Goal: Task Accomplishment & Management: Use online tool/utility

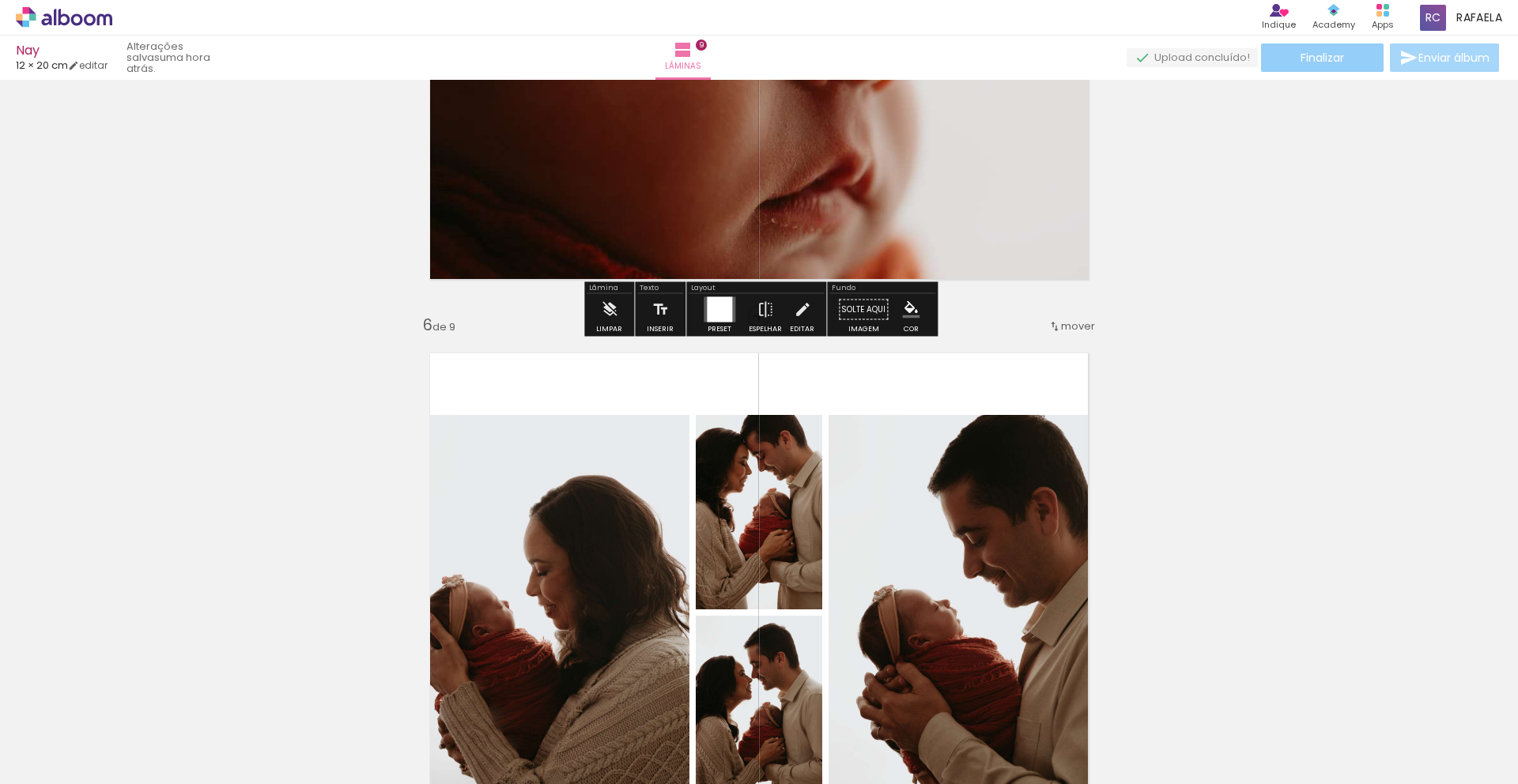
scroll to position [2758, 0]
click at [1288, 63] on paper-button "Finalizar" at bounding box center [1323, 57] width 123 height 29
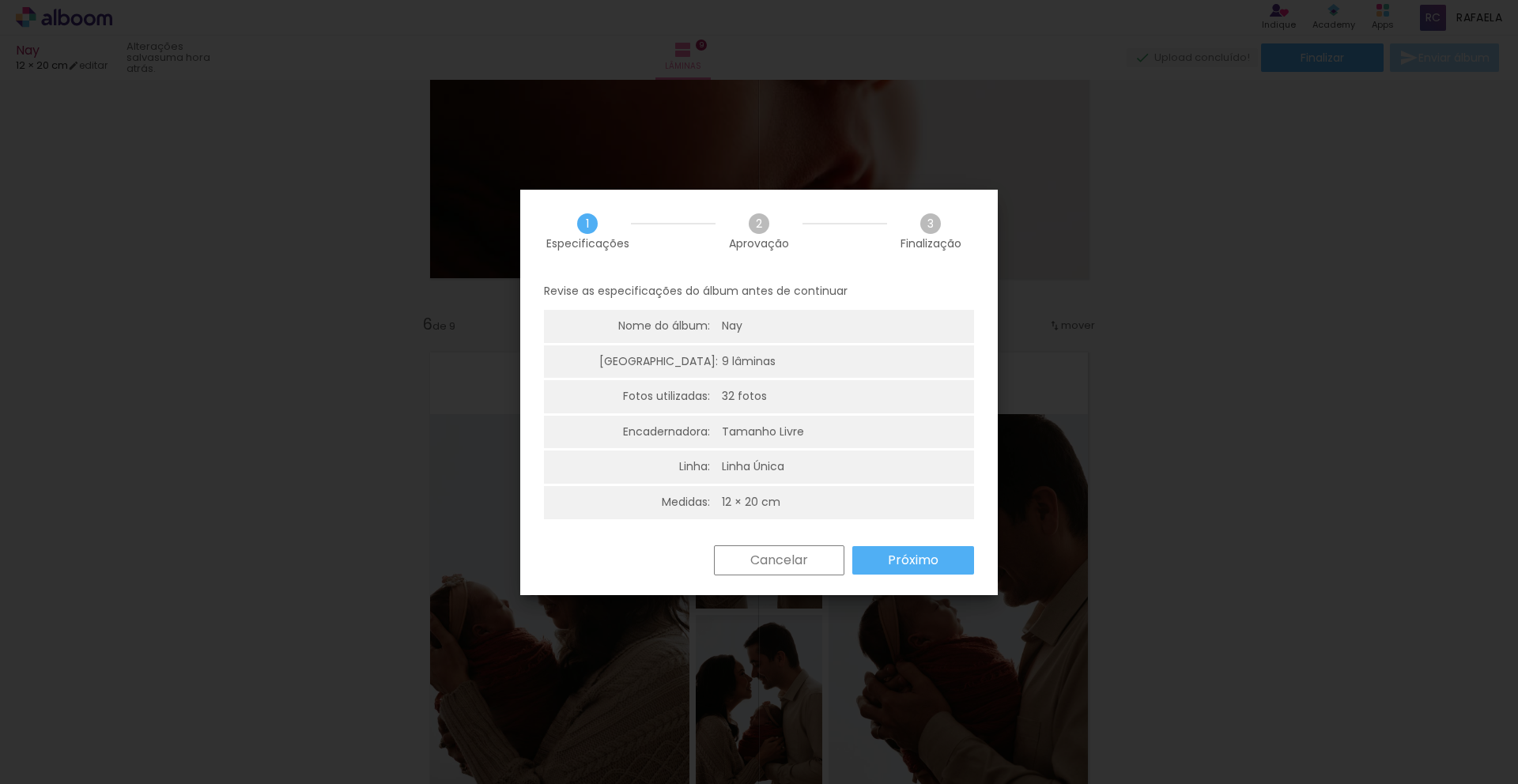
click at [0, 0] on slot "Próximo" at bounding box center [0, 0] width 0 height 0
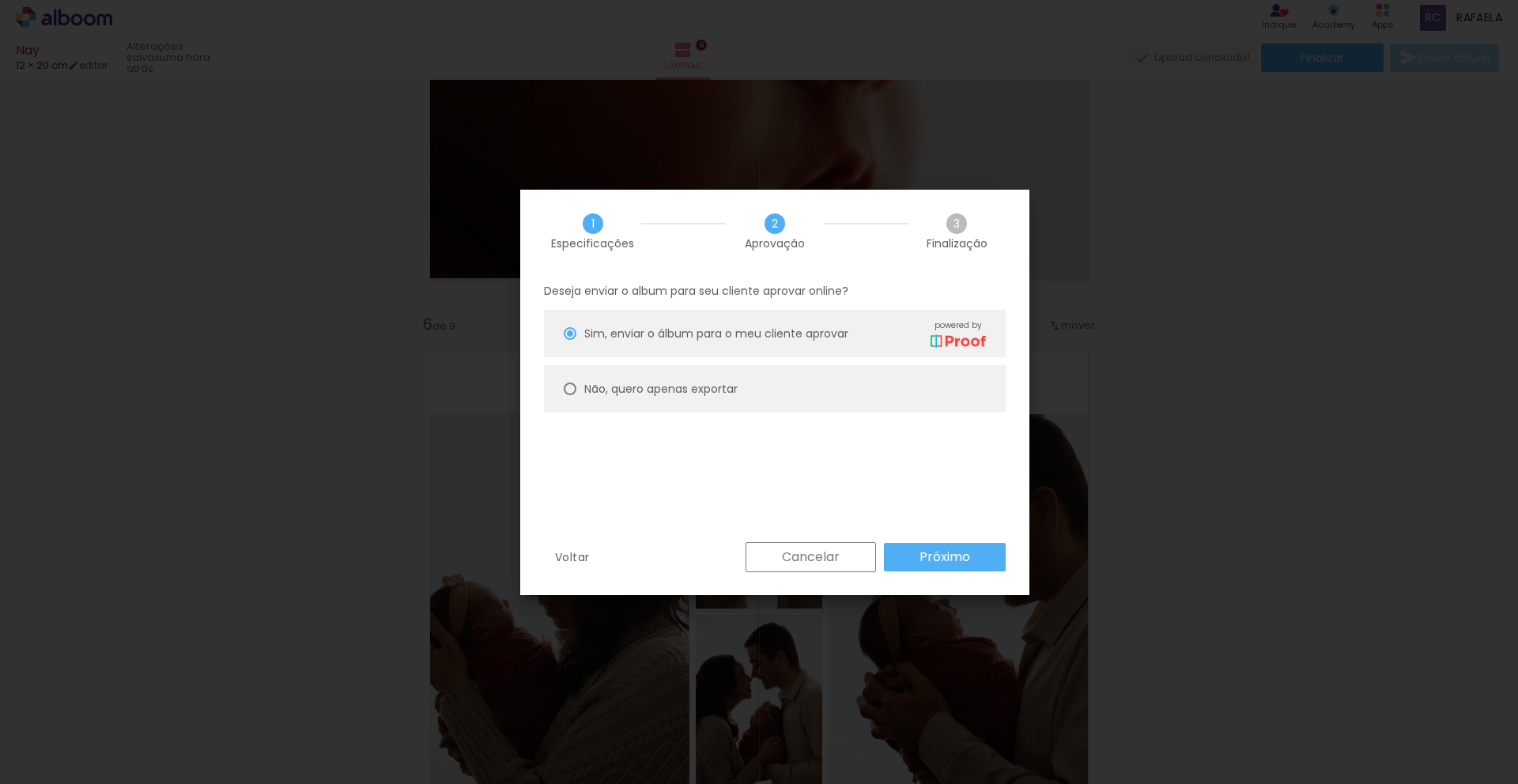
click at [0, 0] on slot "Voltar" at bounding box center [0, 0] width 0 height 0
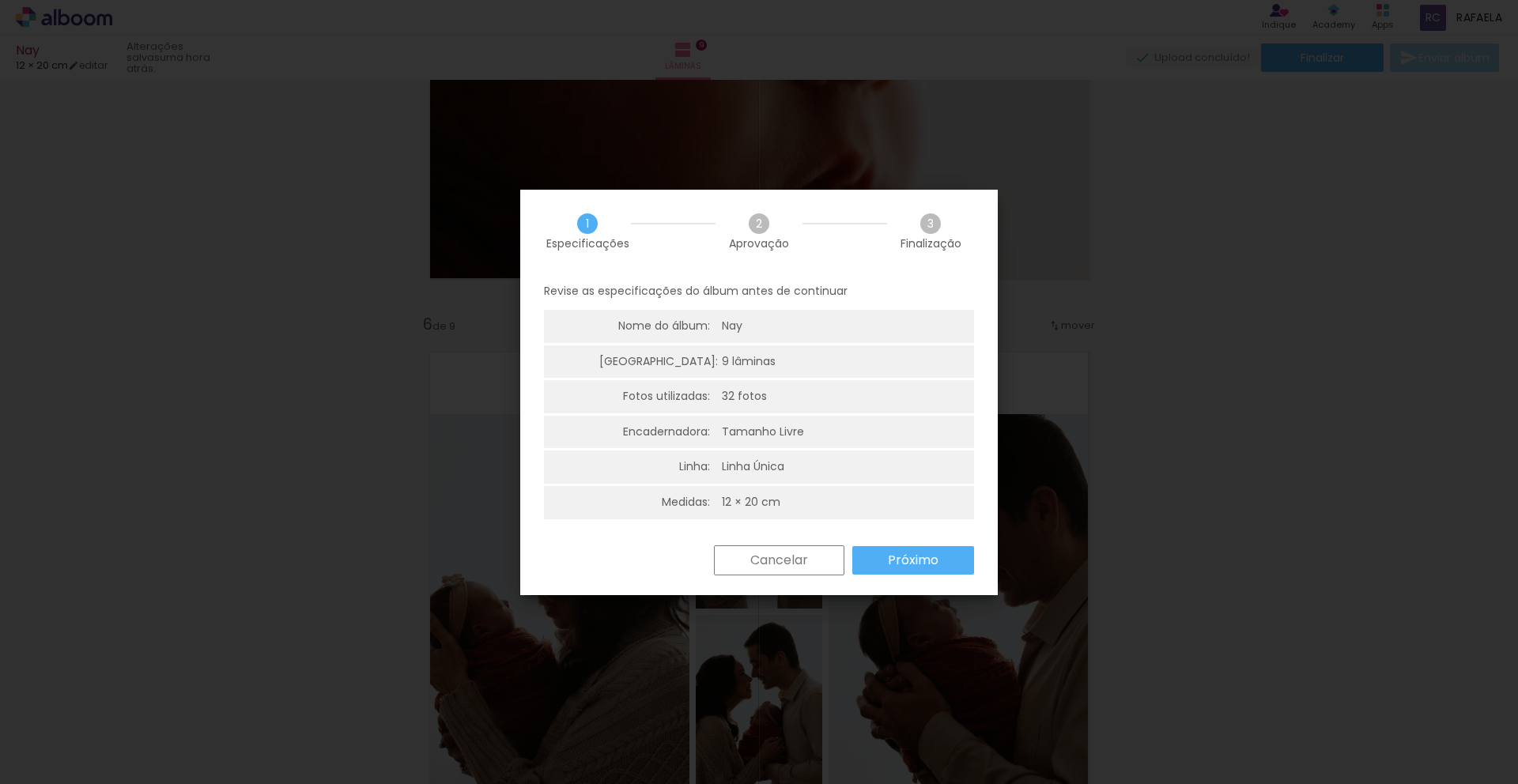
click at [0, 0] on slot "Cancelar" at bounding box center [0, 0] width 0 height 0
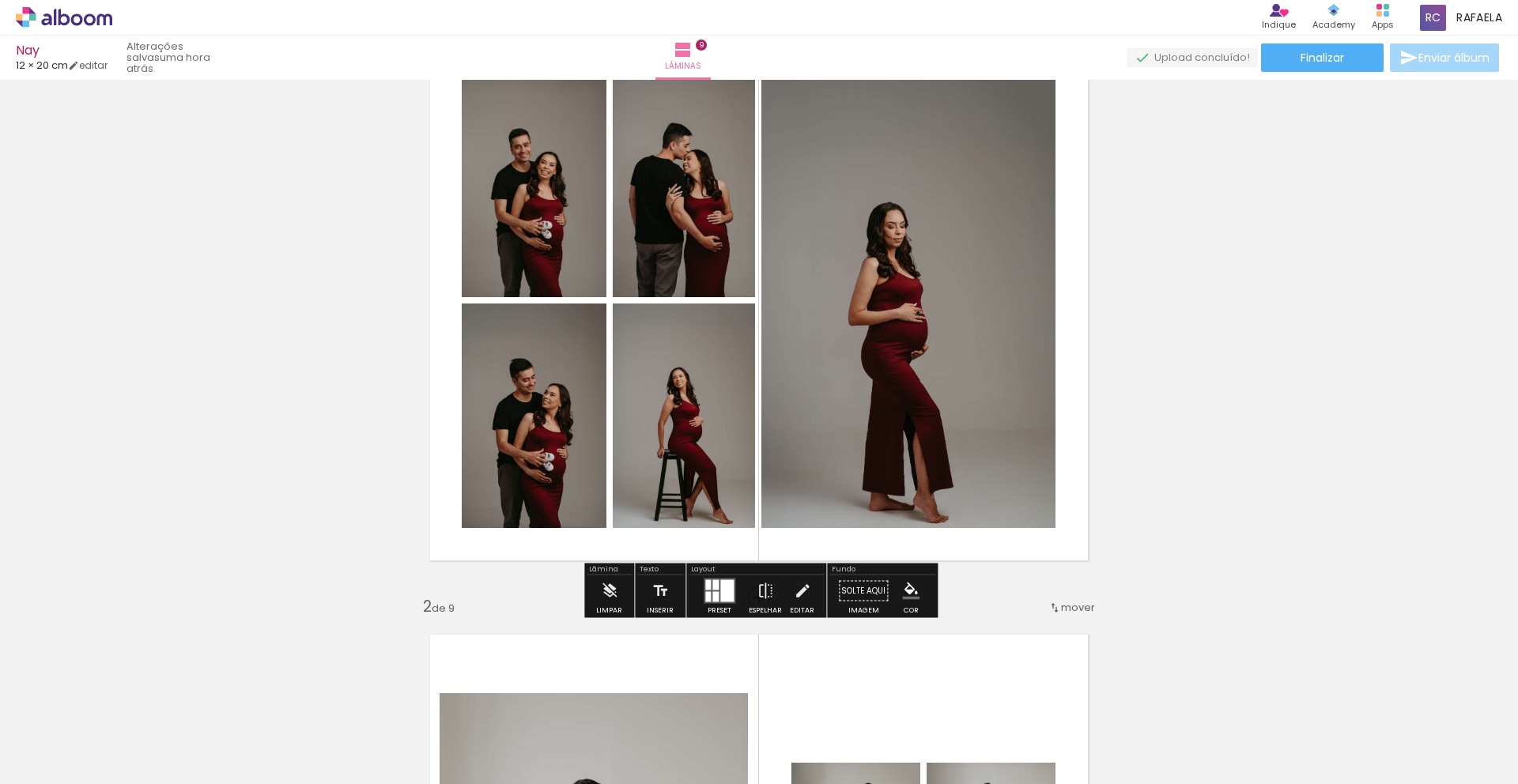
scroll to position [0, 0]
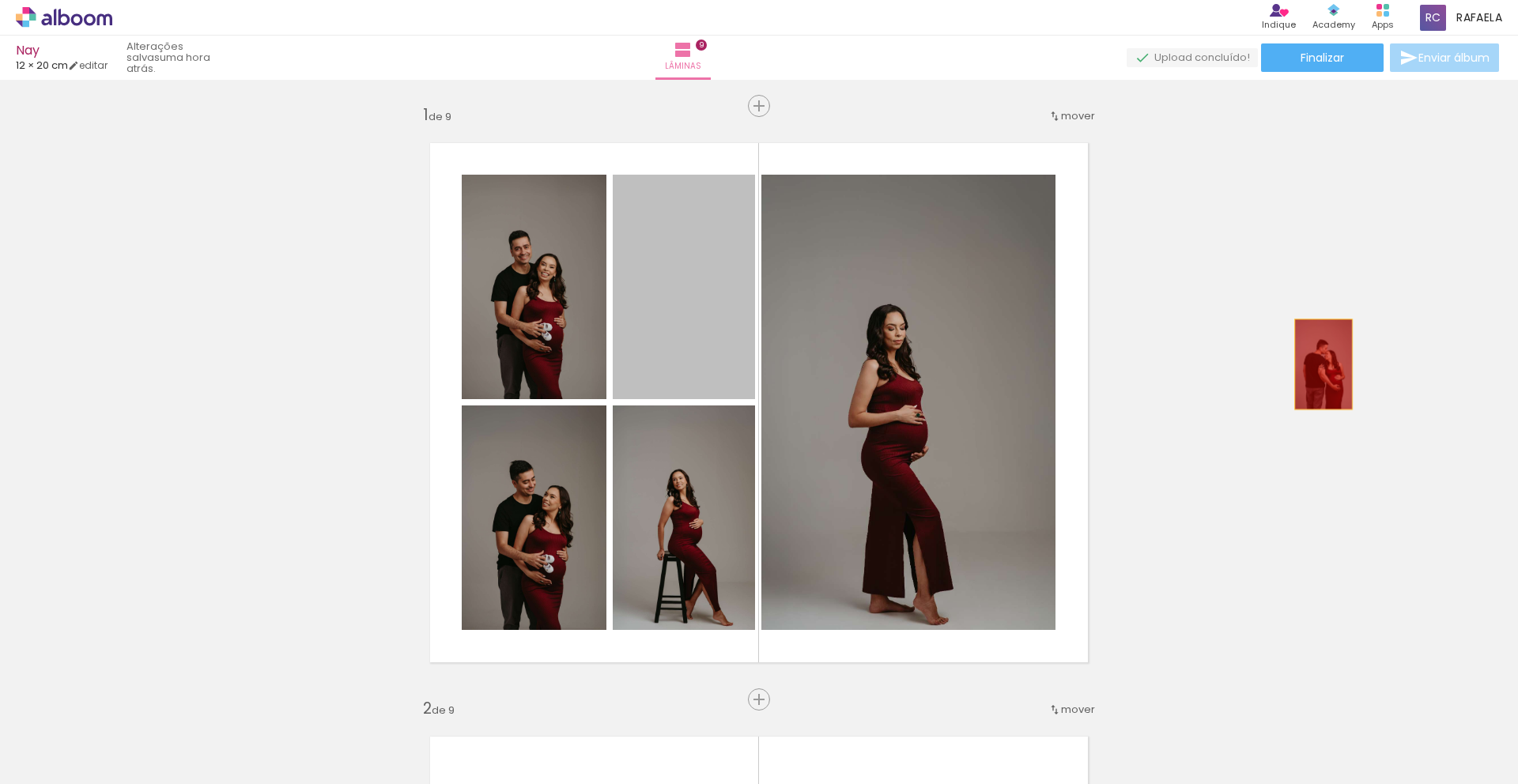
drag, startPoint x: 669, startPoint y: 314, endPoint x: 1324, endPoint y: 365, distance: 657.0
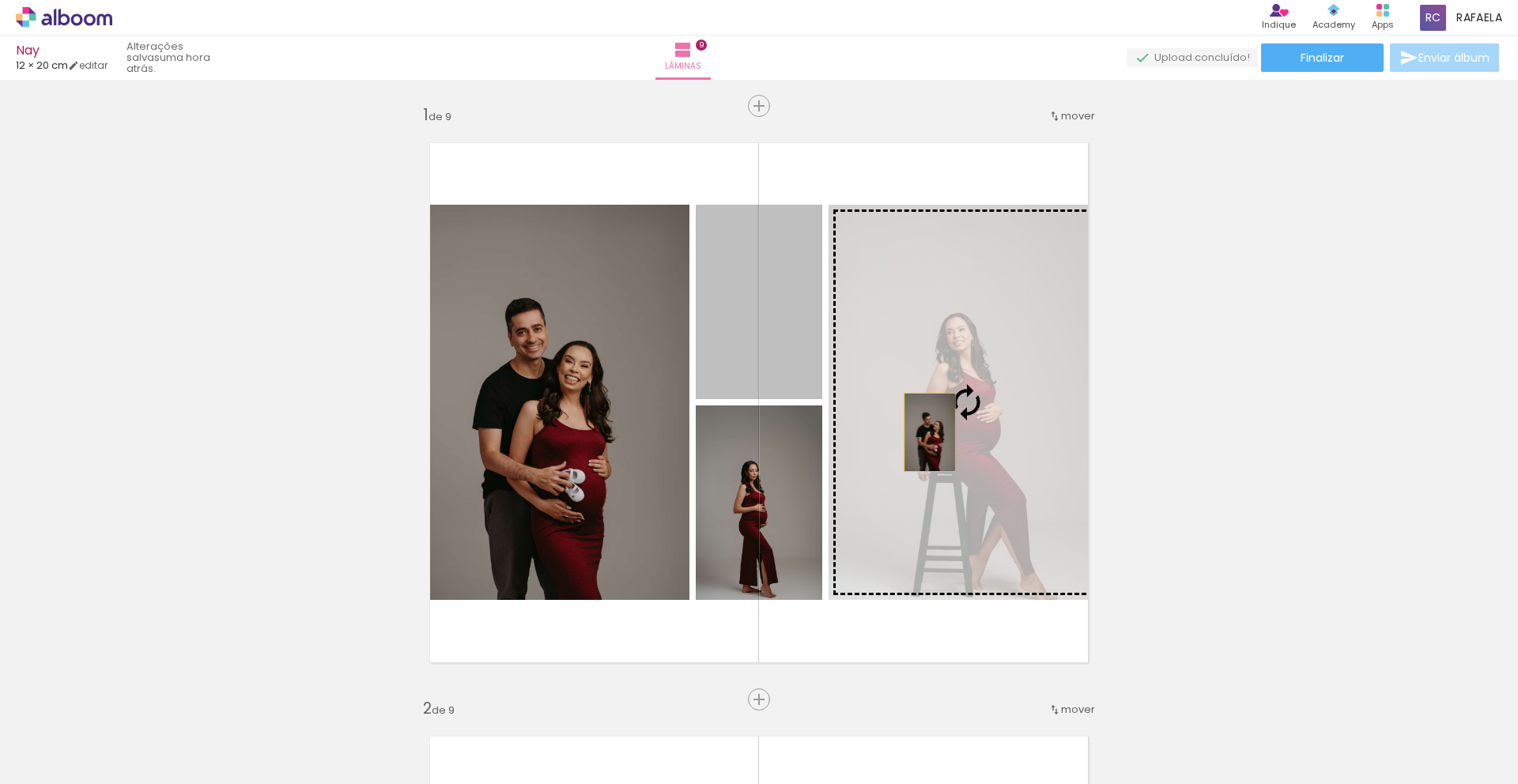
drag, startPoint x: 758, startPoint y: 350, endPoint x: 928, endPoint y: 433, distance: 189.2
click at [0, 0] on slot at bounding box center [0, 0] width 0 height 0
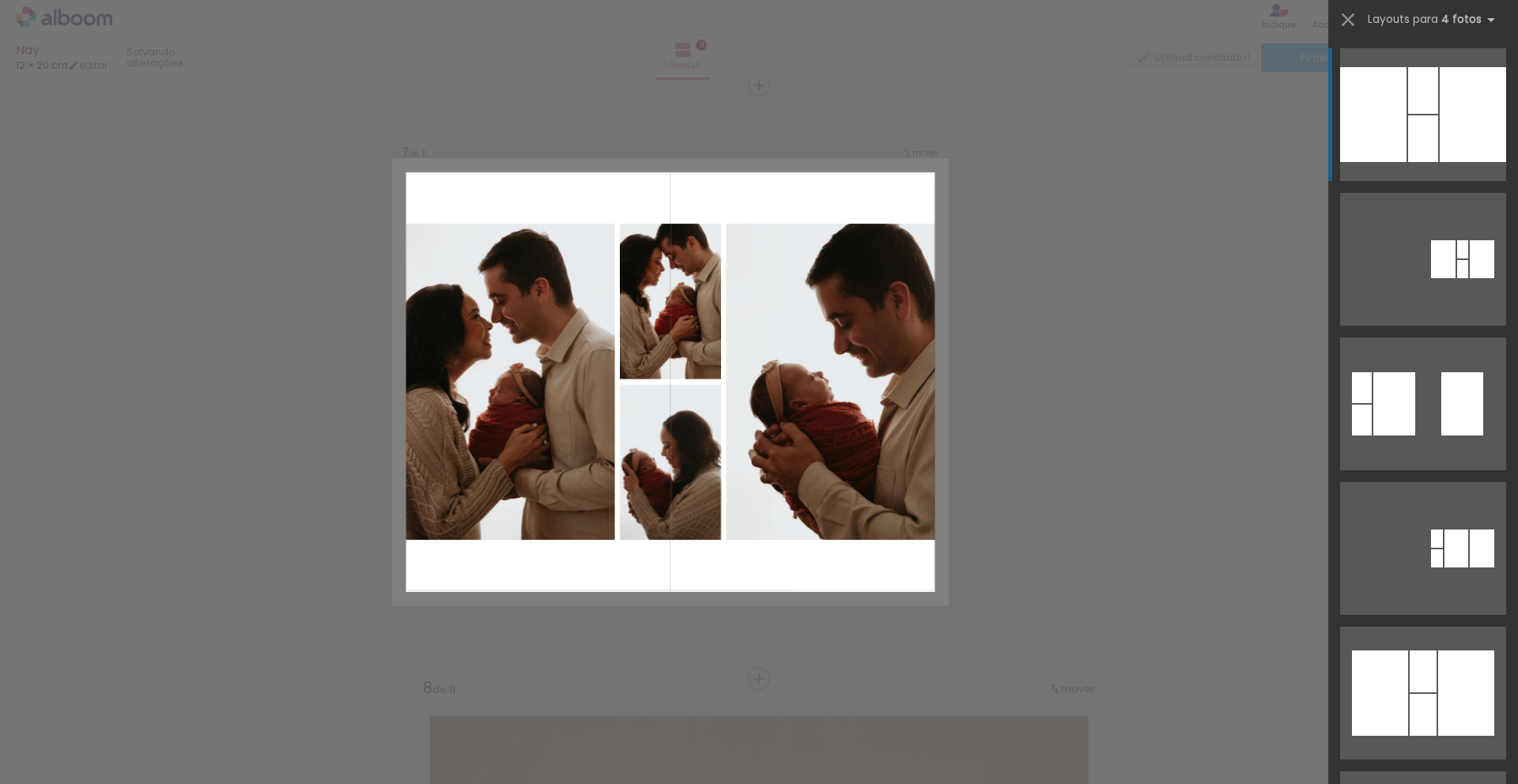
click at [1413, 144] on div at bounding box center [1423, 138] width 30 height 47
click at [1076, 410] on div "Confirmar Cancelar" at bounding box center [759, 79] width 1518 height 7160
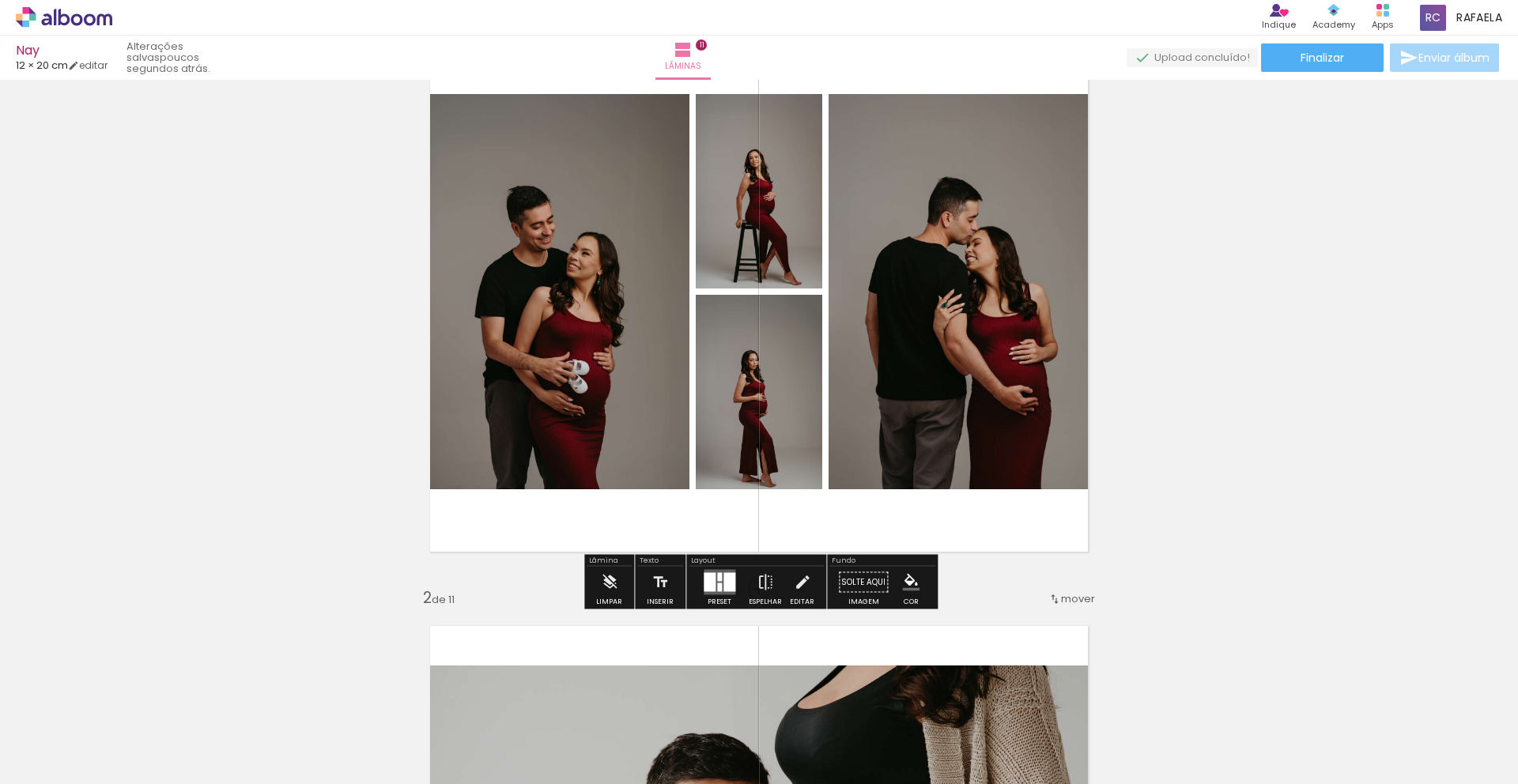
scroll to position [117, 0]
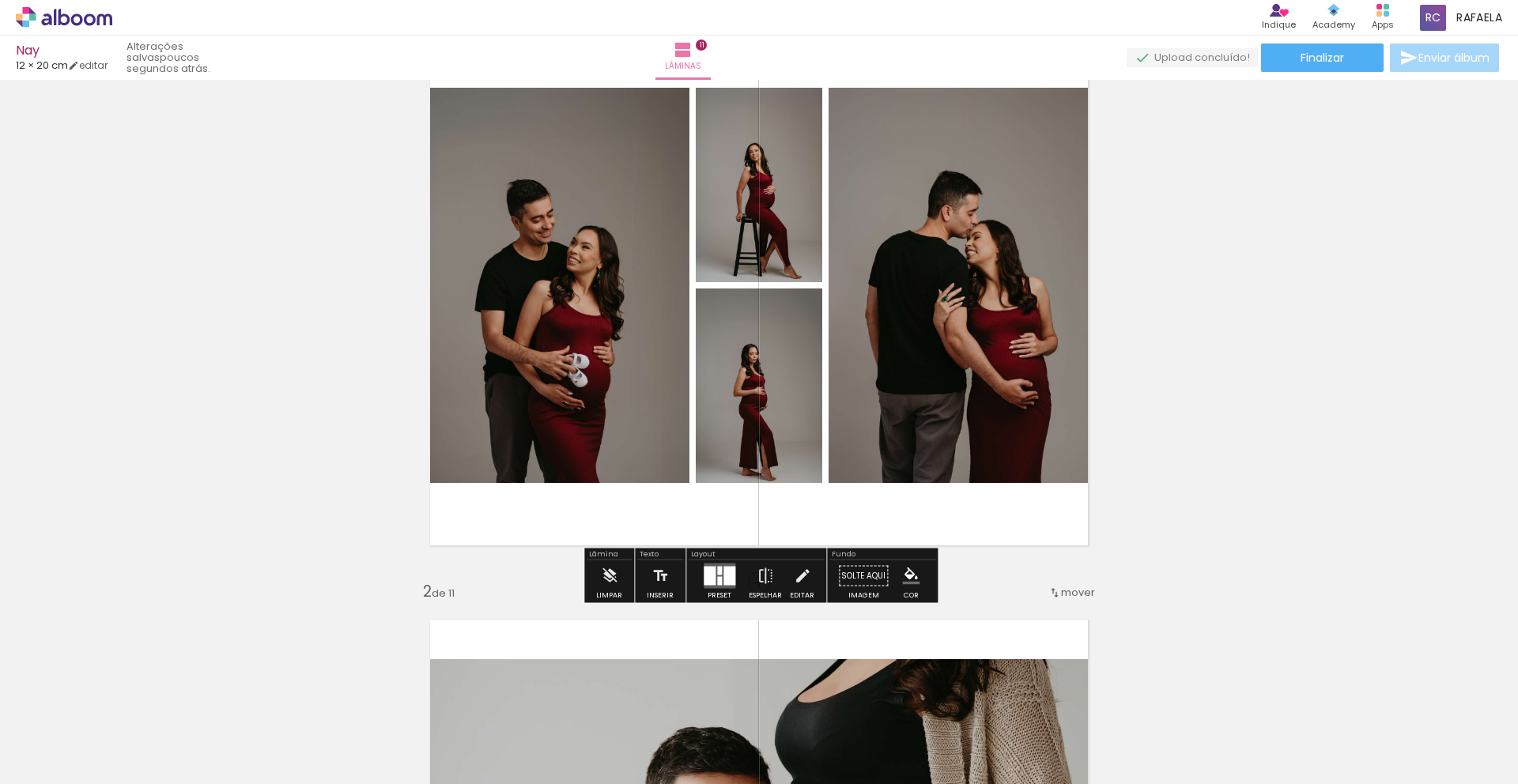
click at [0, 0] on slot "P&B" at bounding box center [0, 0] width 0 height 0
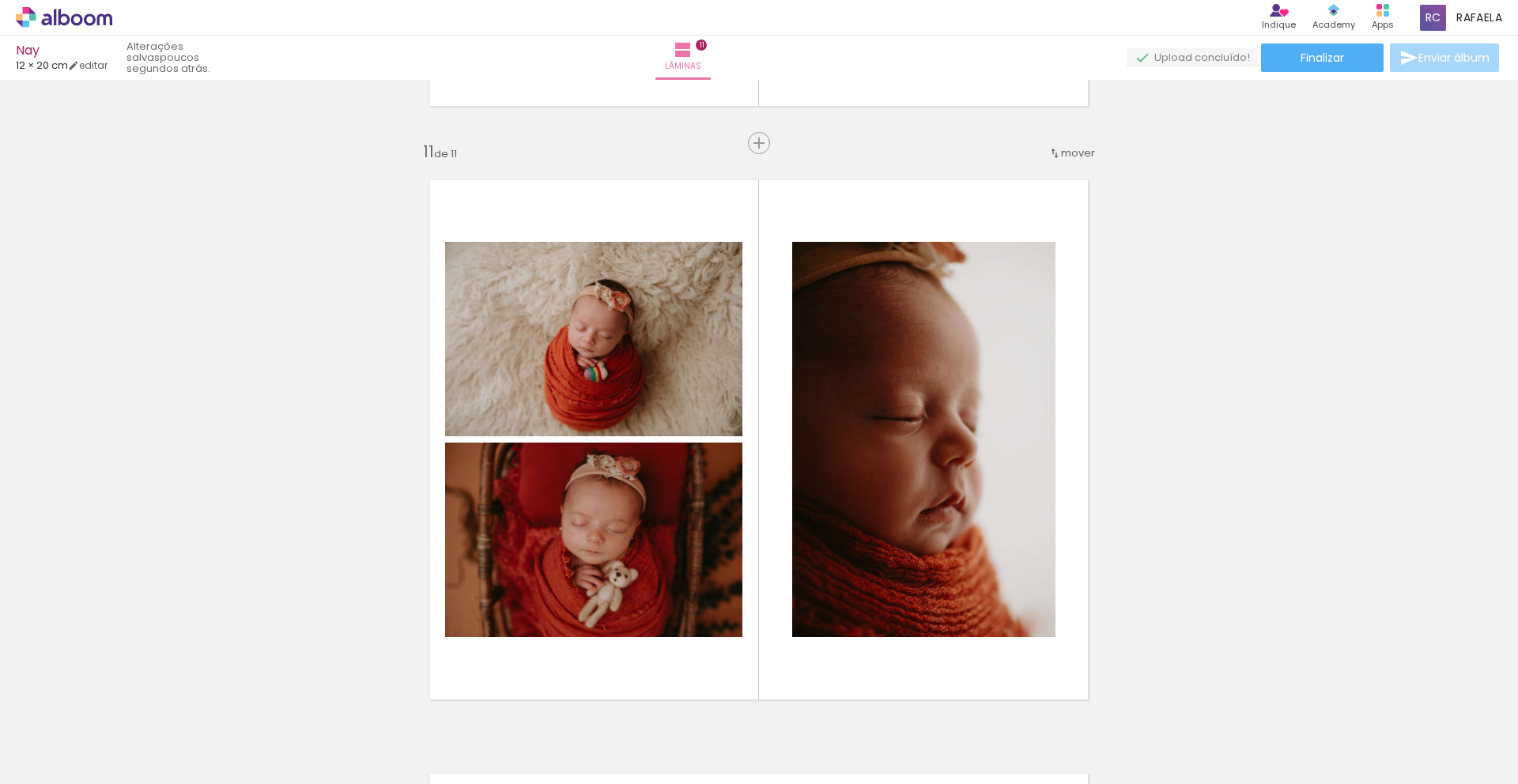
scroll to position [5897, 0]
click at [1311, 61] on span "Finalizar" at bounding box center [1322, 58] width 43 height 11
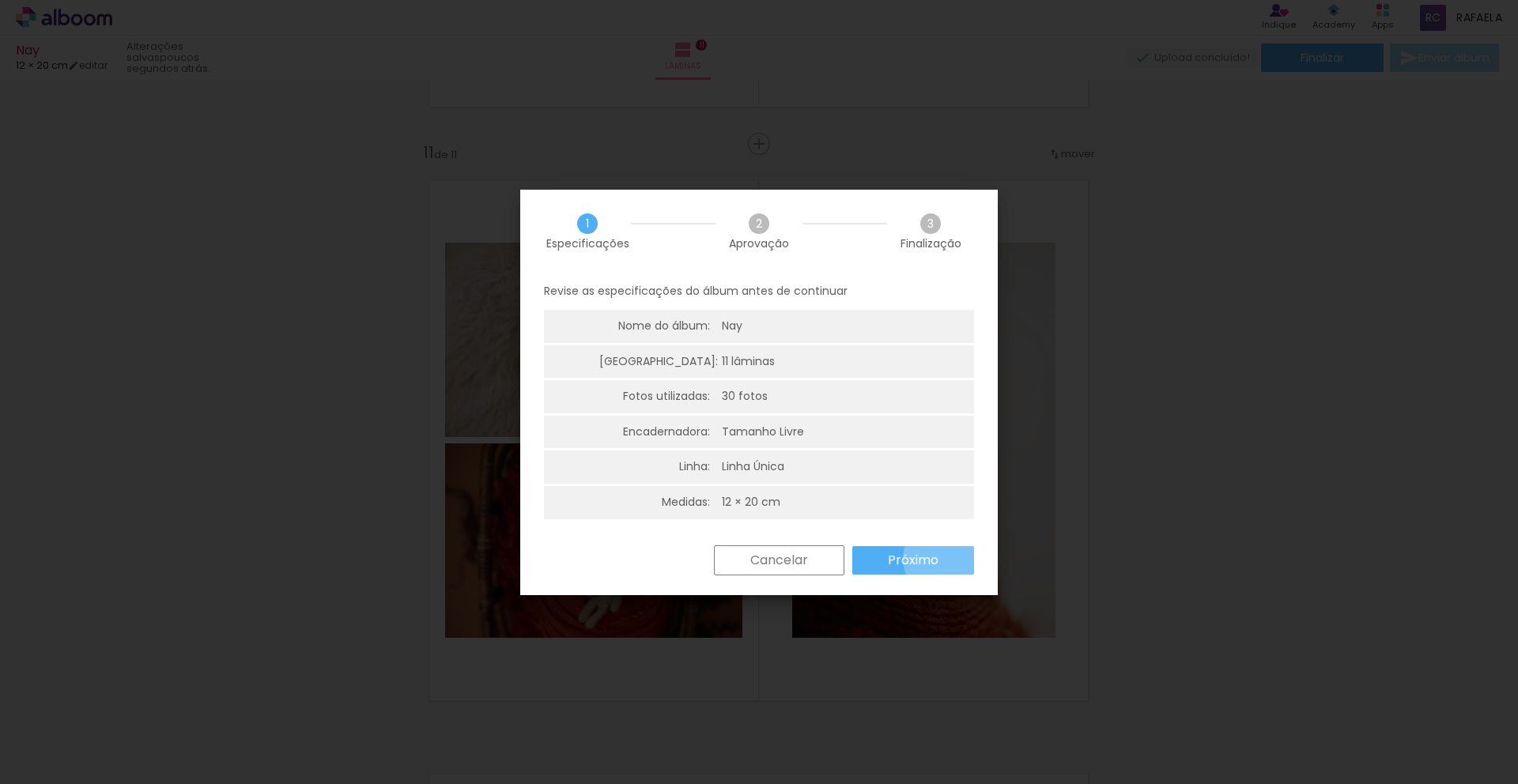
click at [941, 559] on paper-button "Próximo" at bounding box center [913, 560] width 122 height 29
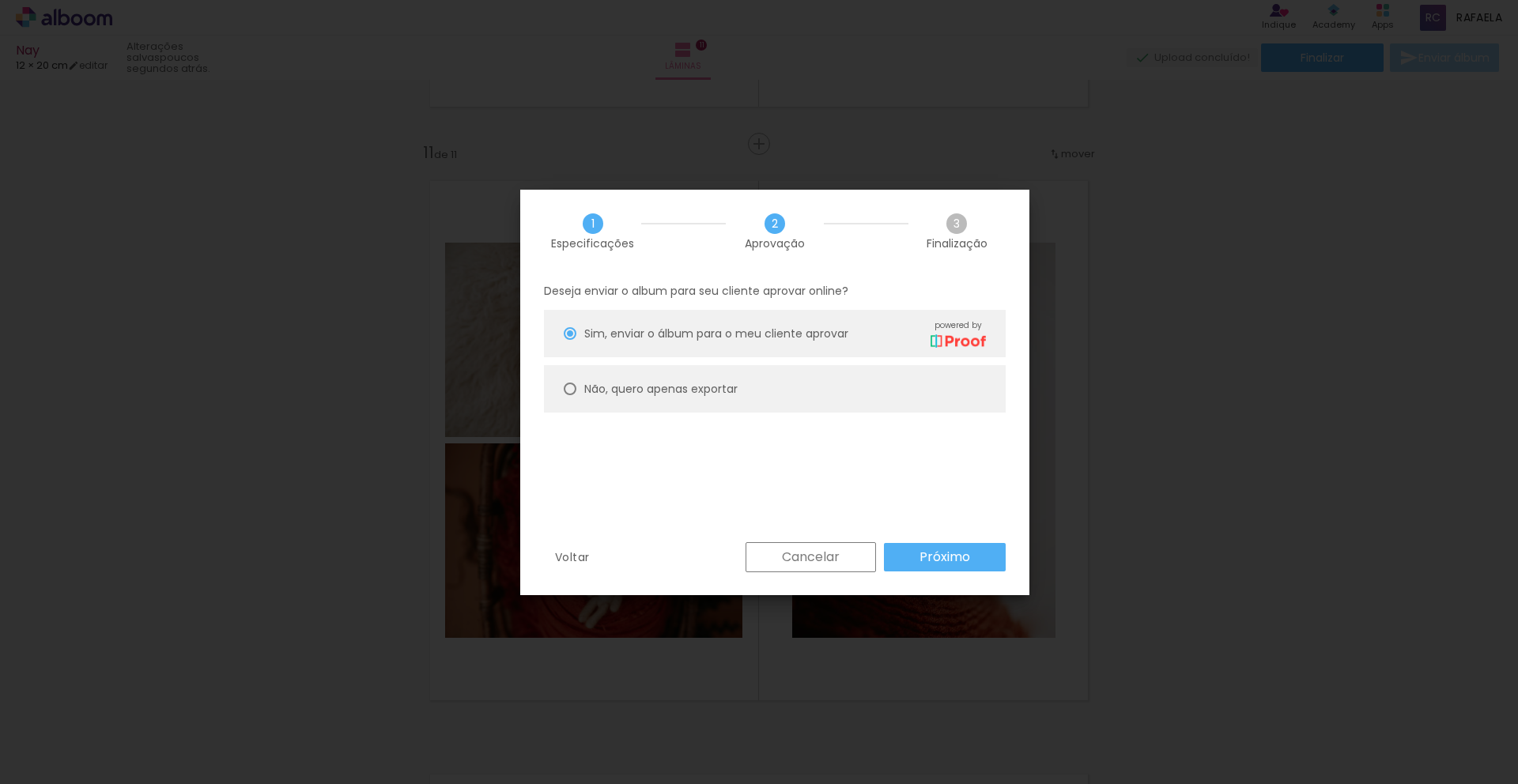
click at [0, 0] on slot "Próximo" at bounding box center [0, 0] width 0 height 0
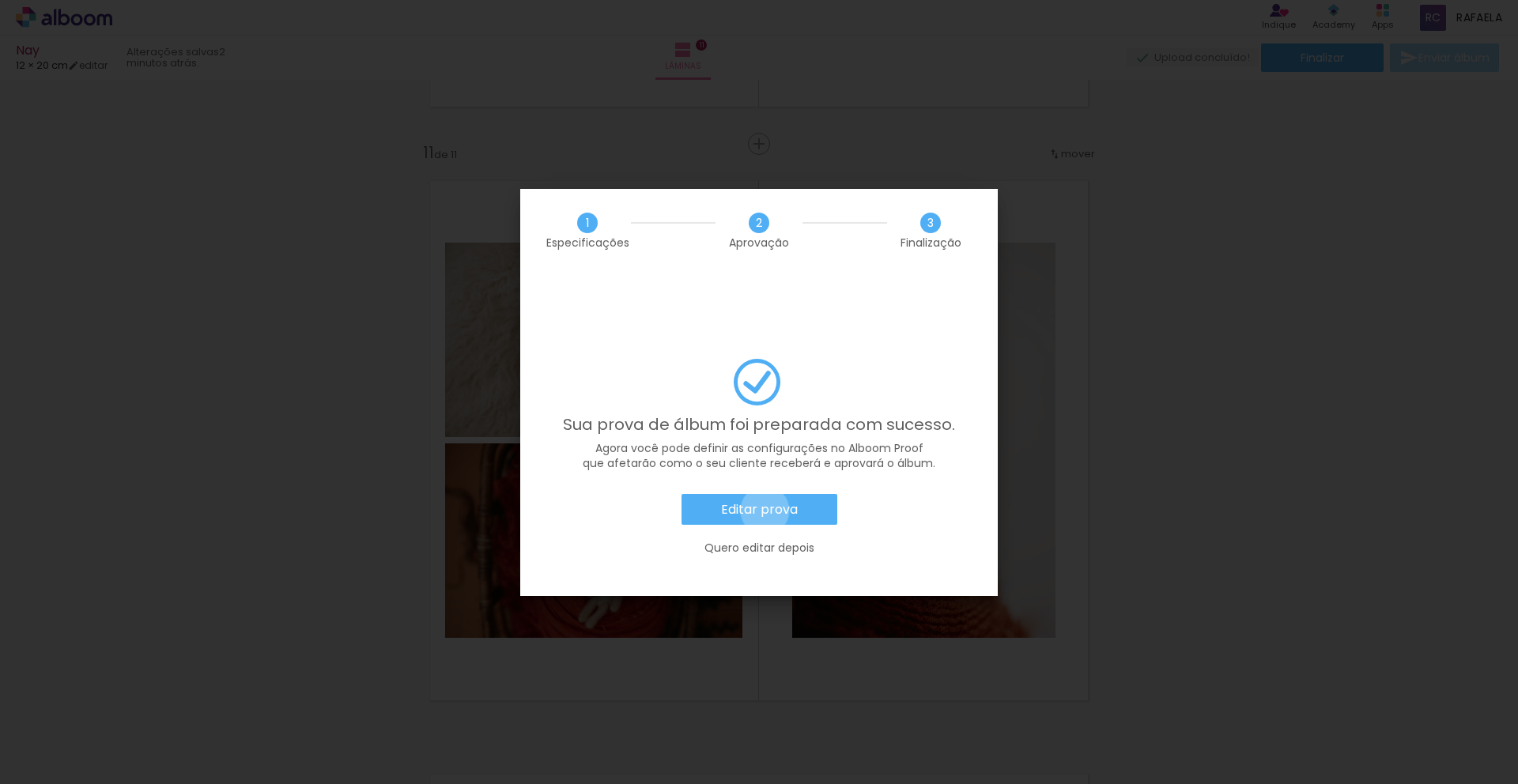
click at [0, 0] on slot "Editar prova" at bounding box center [0, 0] width 0 height 0
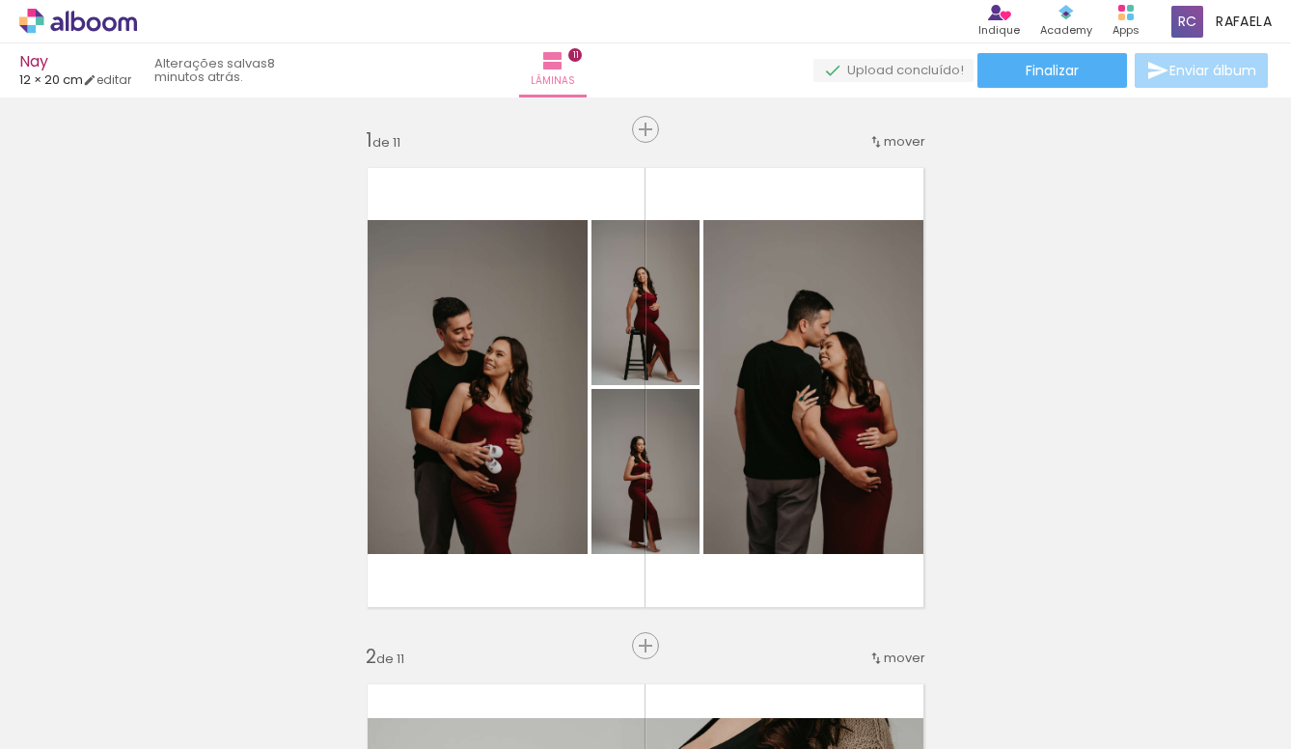
scroll to position [5738, 0]
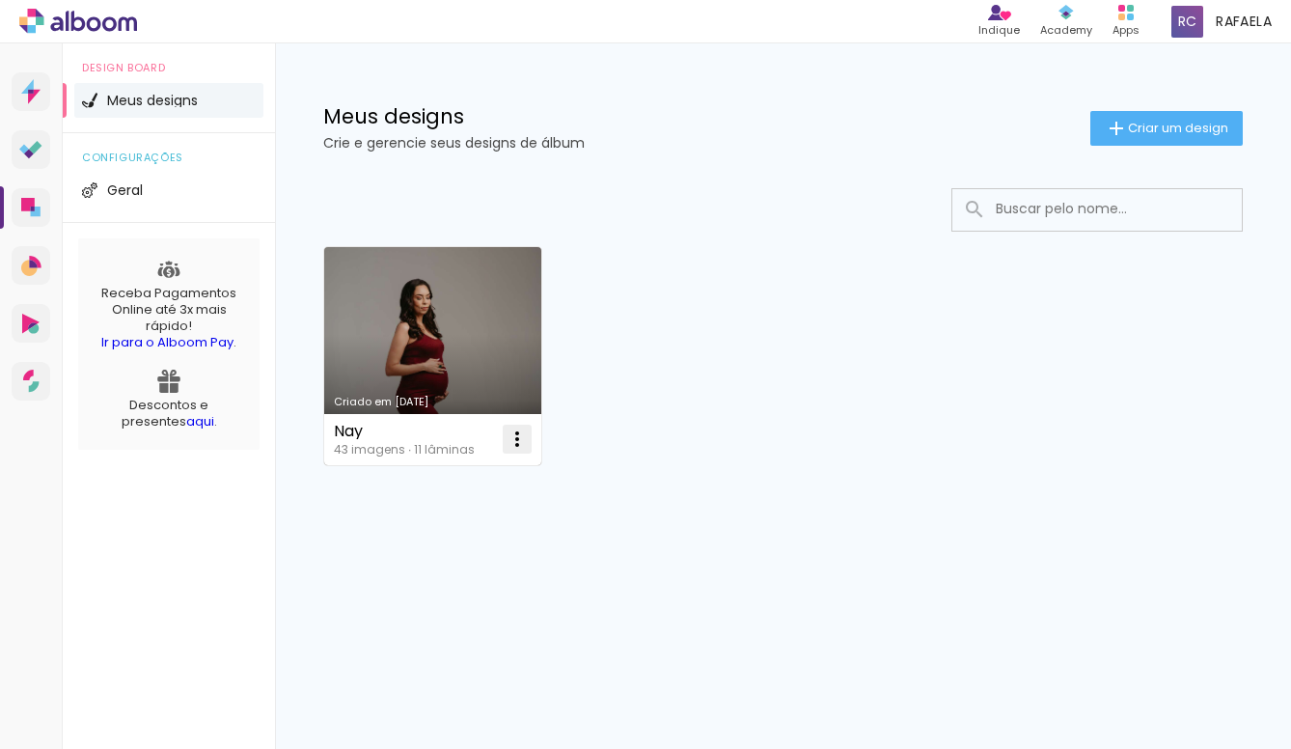
click at [518, 436] on iron-icon at bounding box center [516, 438] width 23 height 23
click at [423, 364] on link "Criado em 29/08/25" at bounding box center [432, 356] width 217 height 218
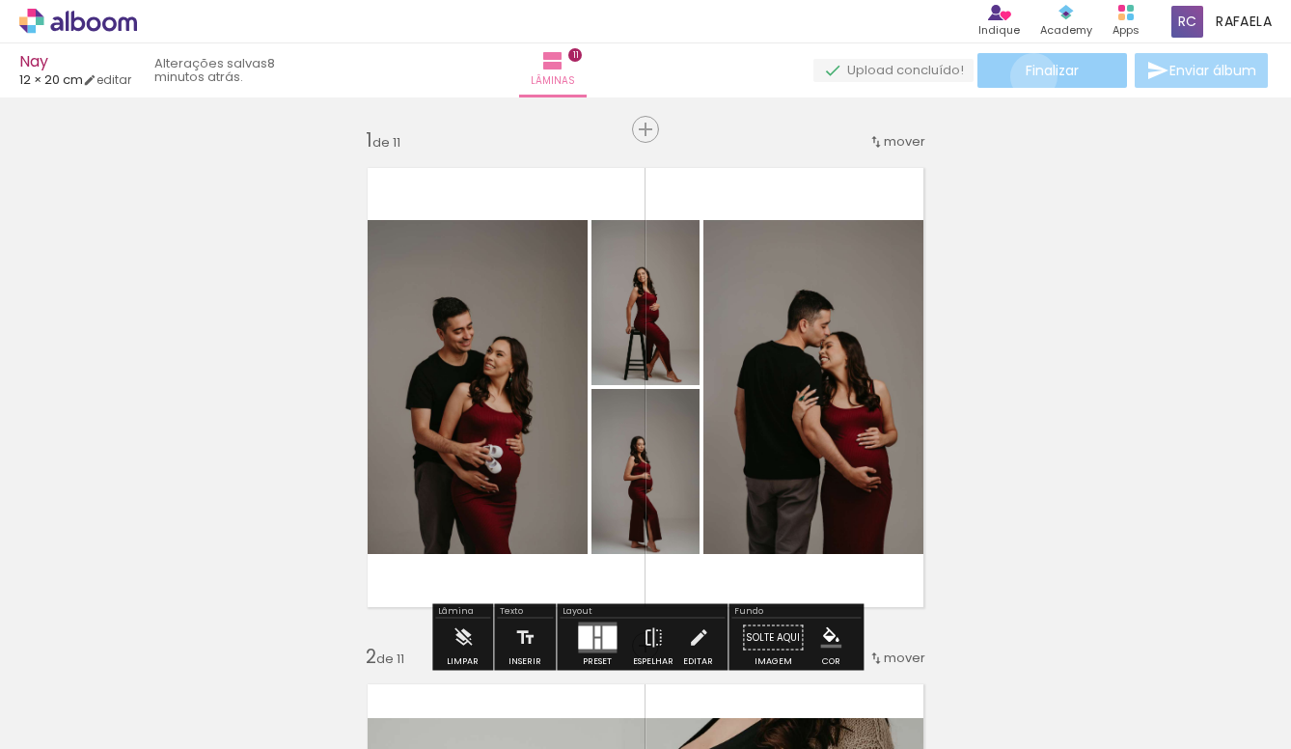
click at [1026, 76] on span "Finalizar" at bounding box center [1051, 71] width 53 height 14
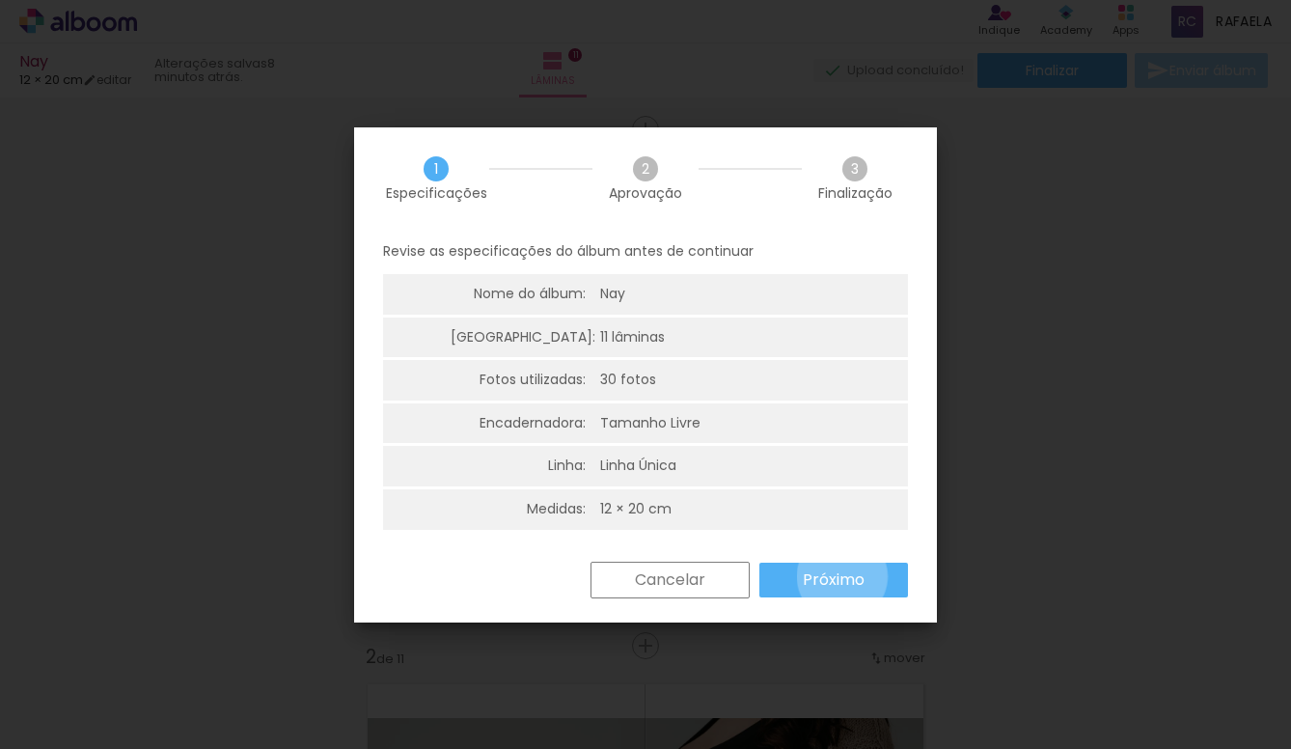
click at [0, 0] on slot "Próximo" at bounding box center [0, 0] width 0 height 0
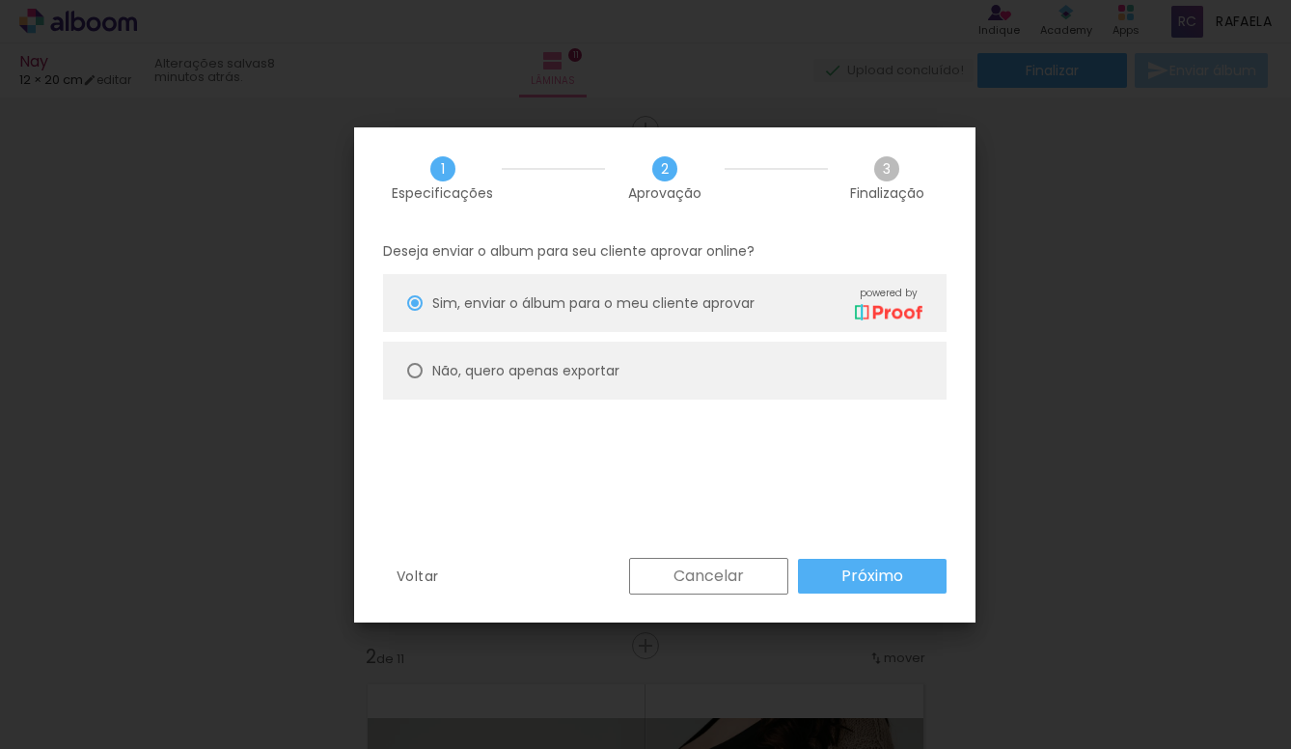
click at [0, 0] on slot "Próximo" at bounding box center [0, 0] width 0 height 0
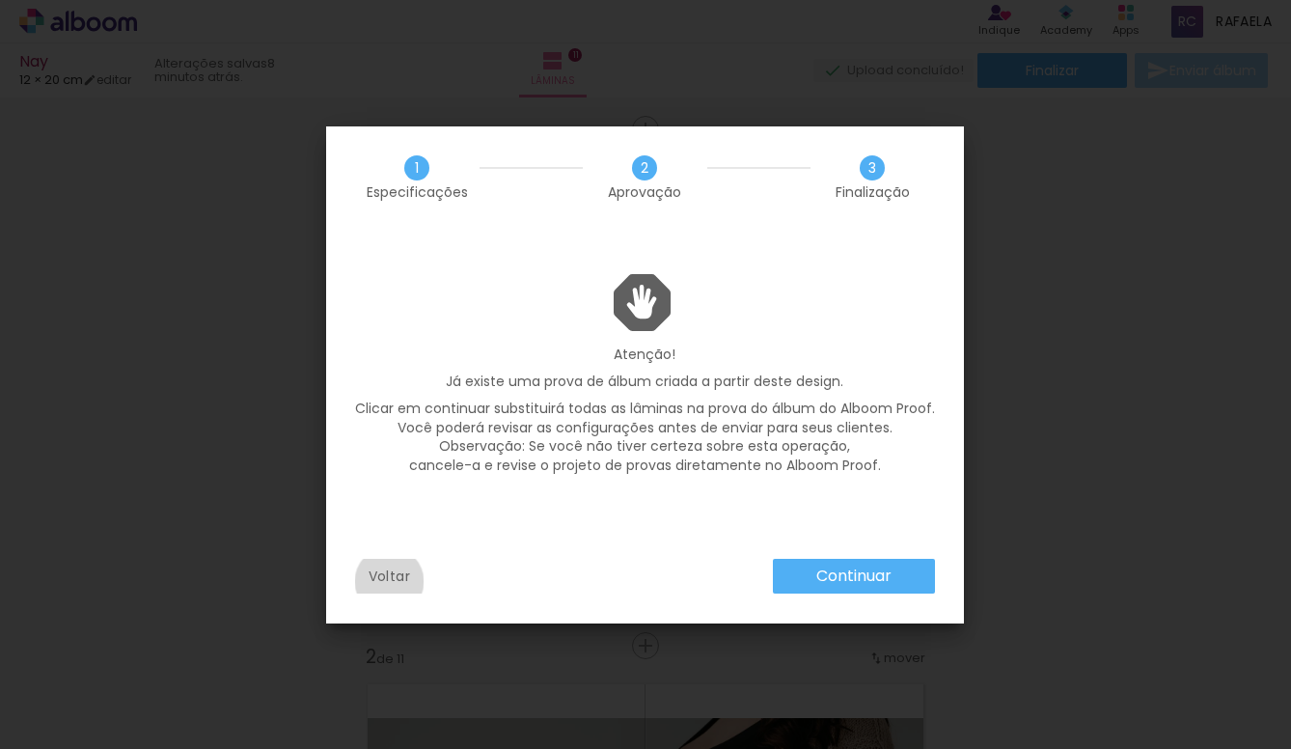
click at [0, 0] on slot "Voltar" at bounding box center [0, 0] width 0 height 0
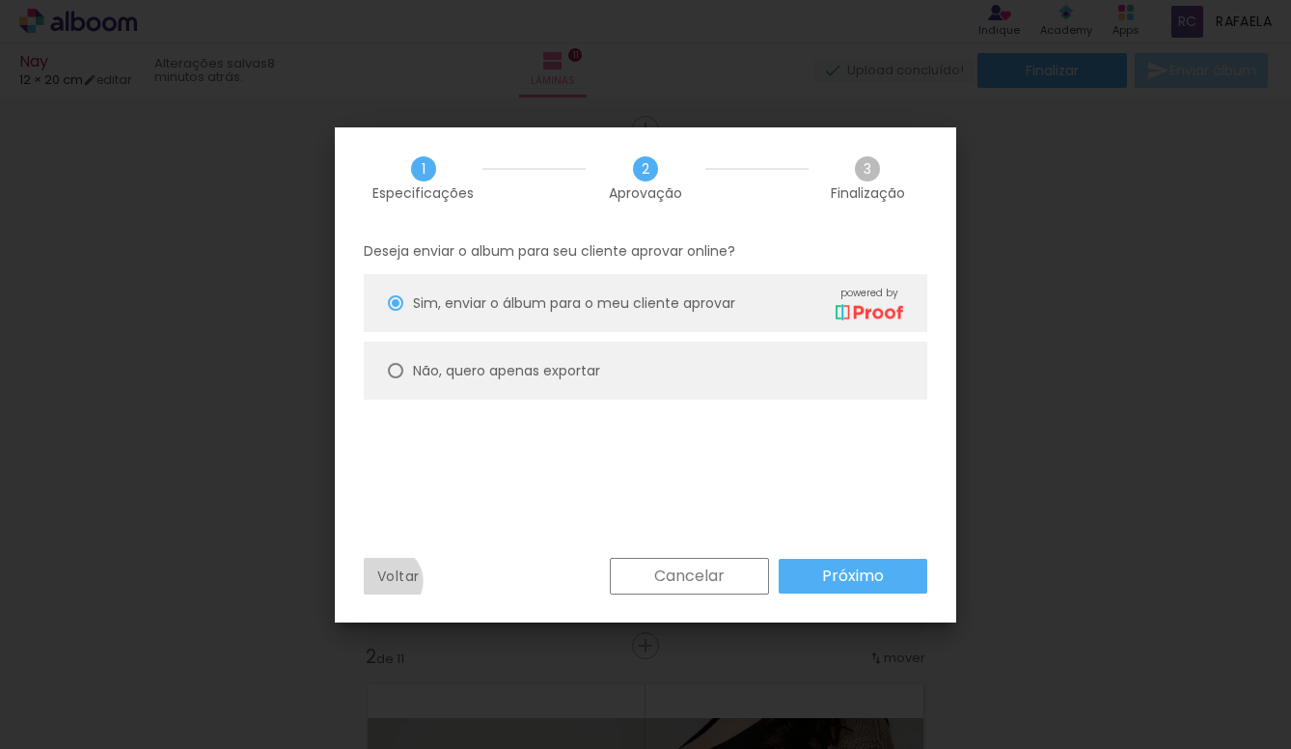
click at [0, 0] on slot "Voltar" at bounding box center [0, 0] width 0 height 0
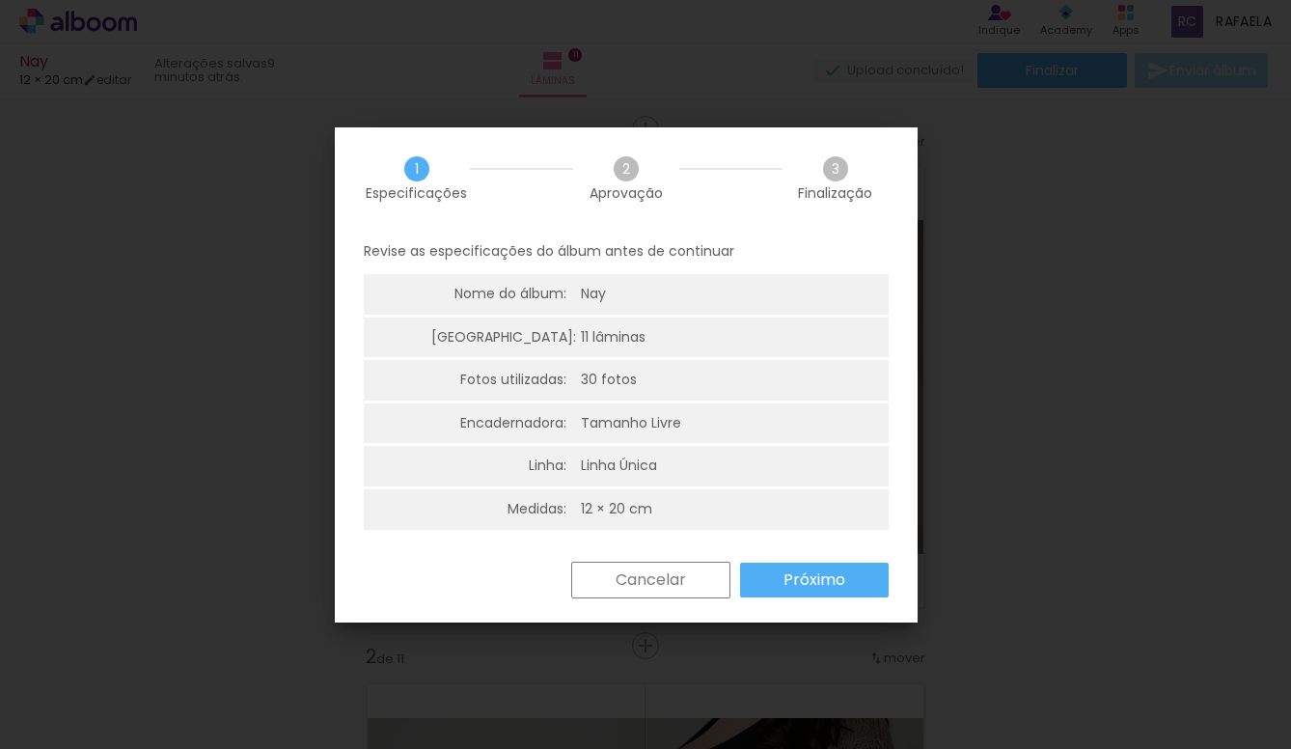
click at [0, 0] on slot "Cancelar" at bounding box center [0, 0] width 0 height 0
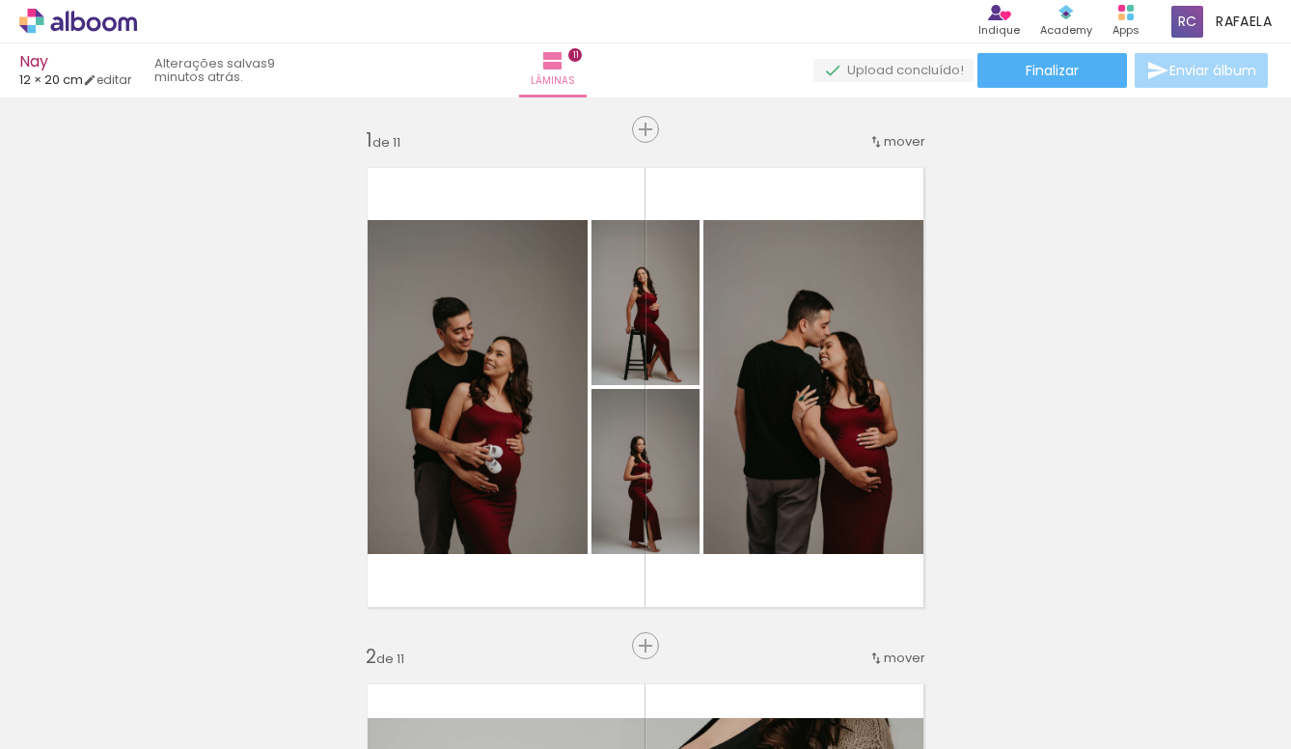
click at [202, 71] on quentale-status "9 minutos atrás." at bounding box center [217, 70] width 152 height 42
